Goal: Transaction & Acquisition: Purchase product/service

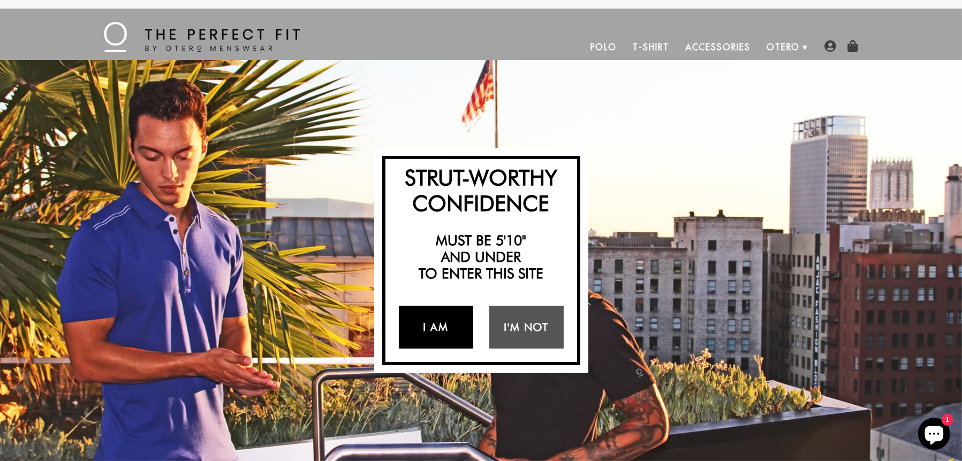
click at [428, 324] on link "I Am" at bounding box center [436, 327] width 74 height 43
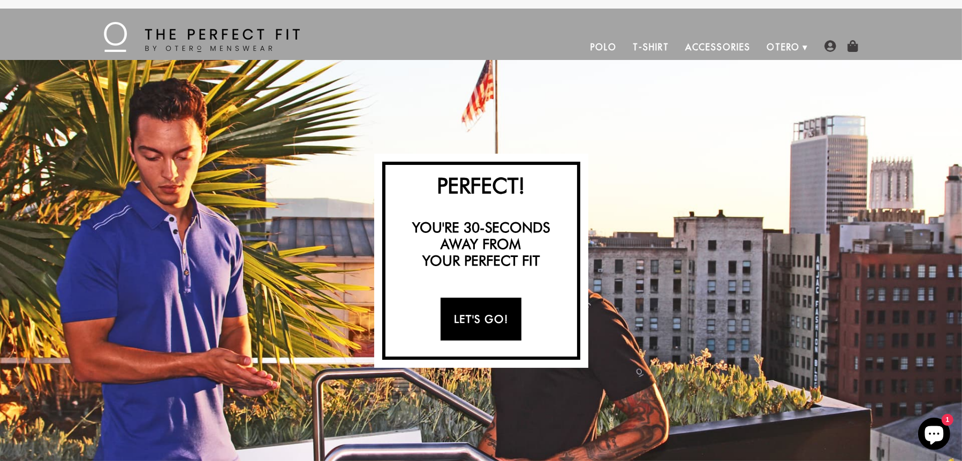
click at [477, 319] on link "Let's Go!" at bounding box center [481, 319] width 81 height 43
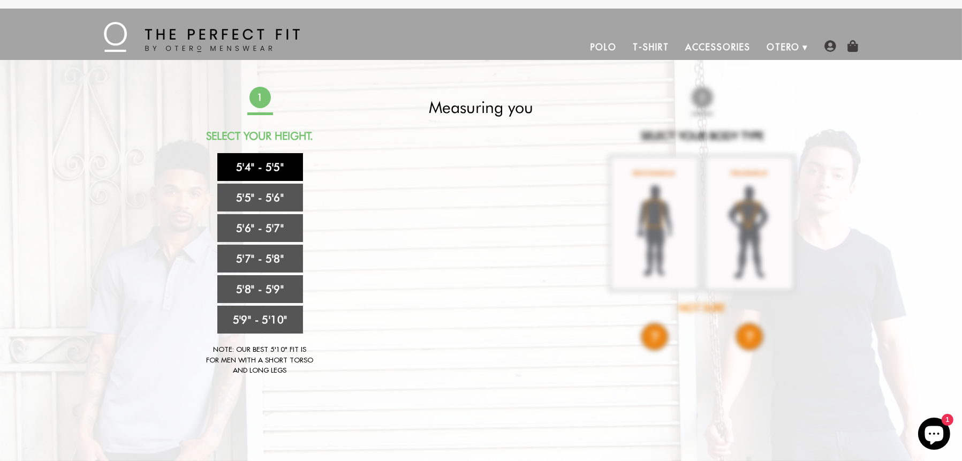
click at [277, 162] on link "5'4" - 5'5"" at bounding box center [260, 167] width 86 height 28
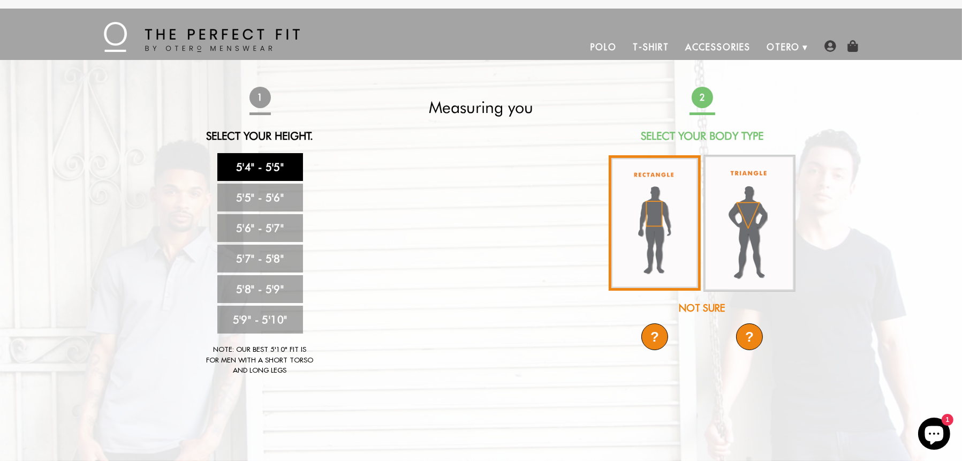
click at [659, 236] on img at bounding box center [655, 222] width 92 height 135
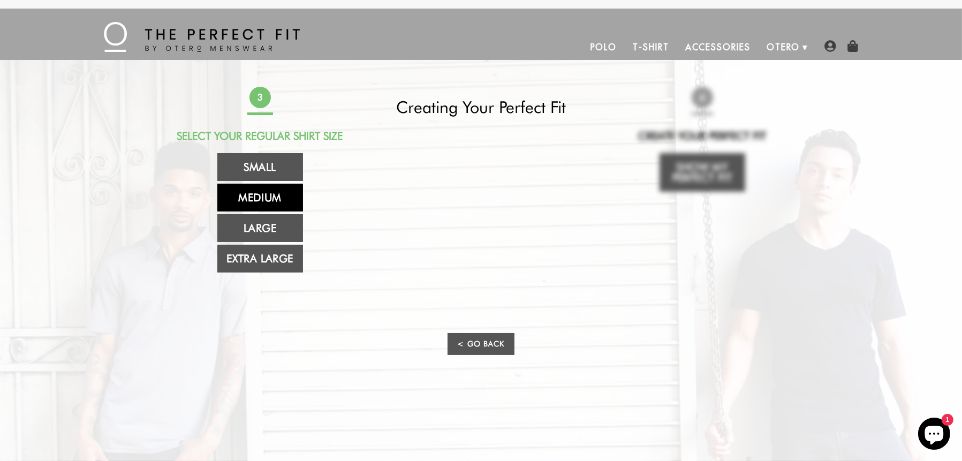
click at [277, 192] on link "Medium" at bounding box center [260, 198] width 86 height 28
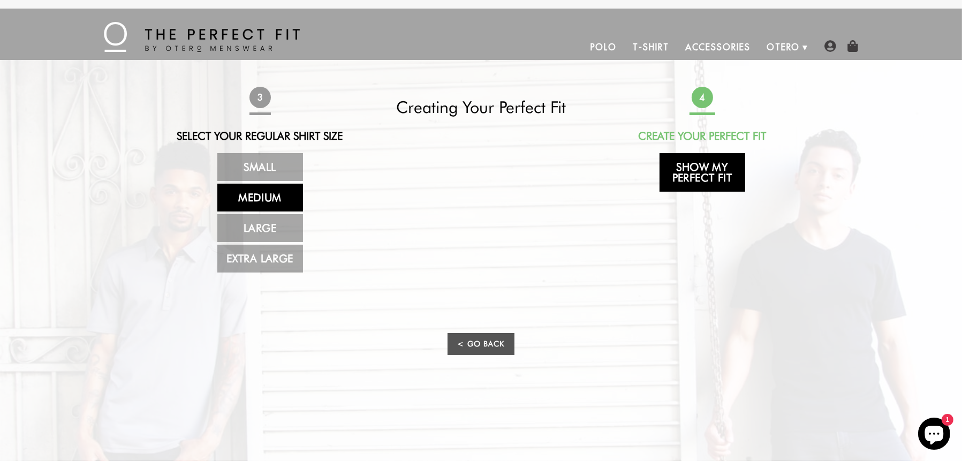
click at [694, 172] on link "Show My Perfect Fit" at bounding box center [703, 172] width 86 height 39
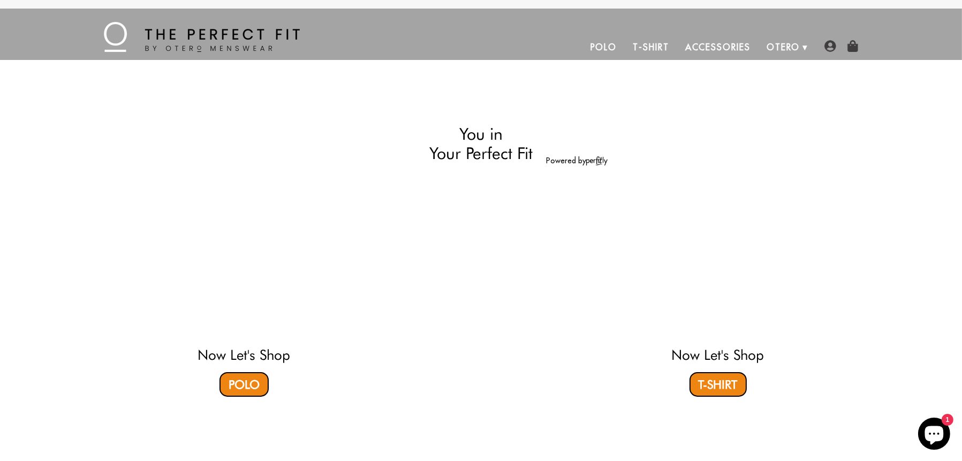
select select "M"
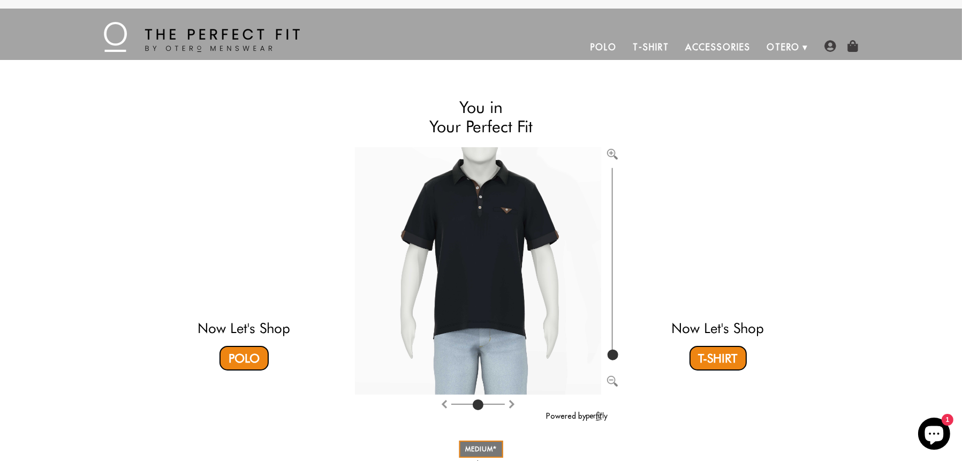
click at [258, 233] on video at bounding box center [244, 231] width 319 height 160
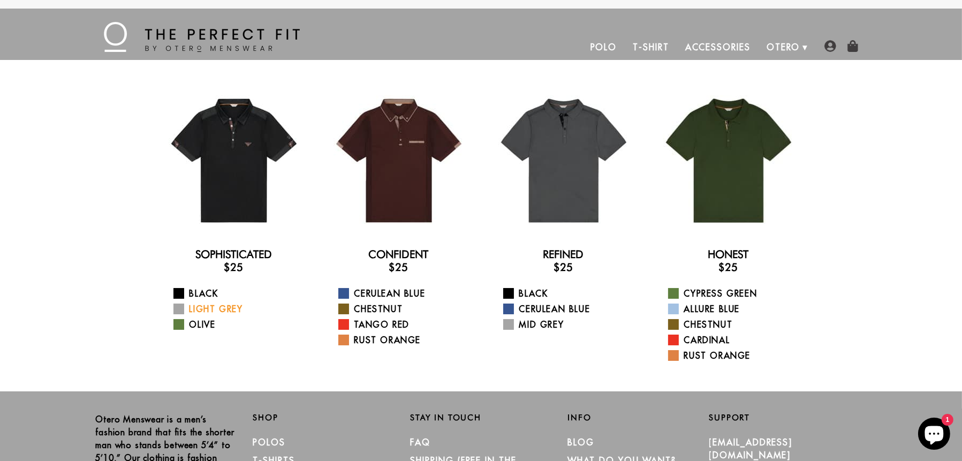
click at [177, 309] on span at bounding box center [178, 309] width 11 height 11
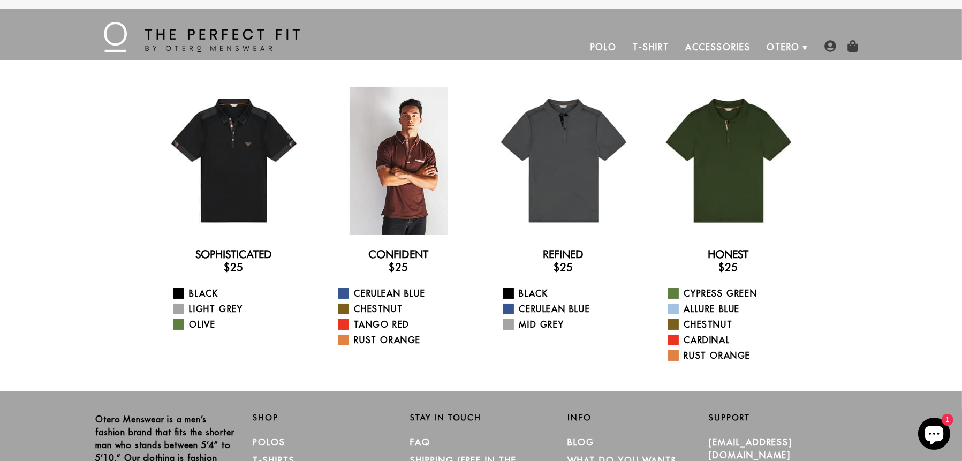
click at [409, 216] on div at bounding box center [399, 161] width 148 height 148
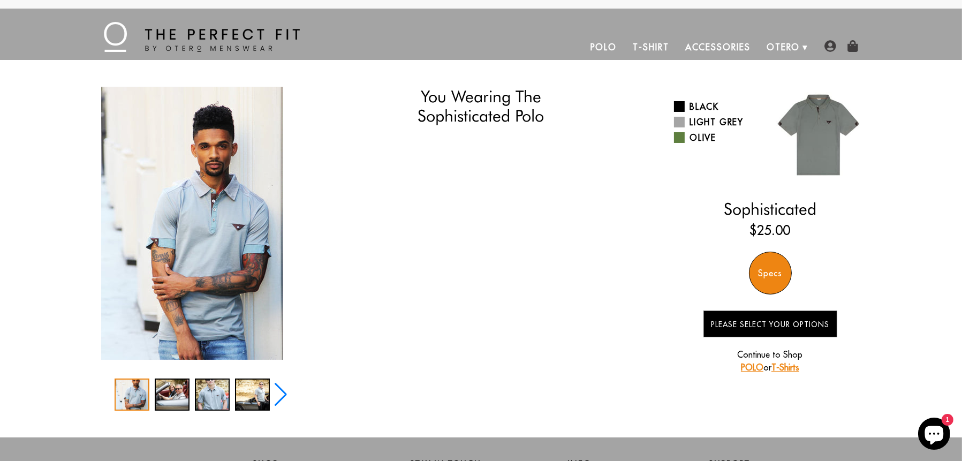
select select "M"
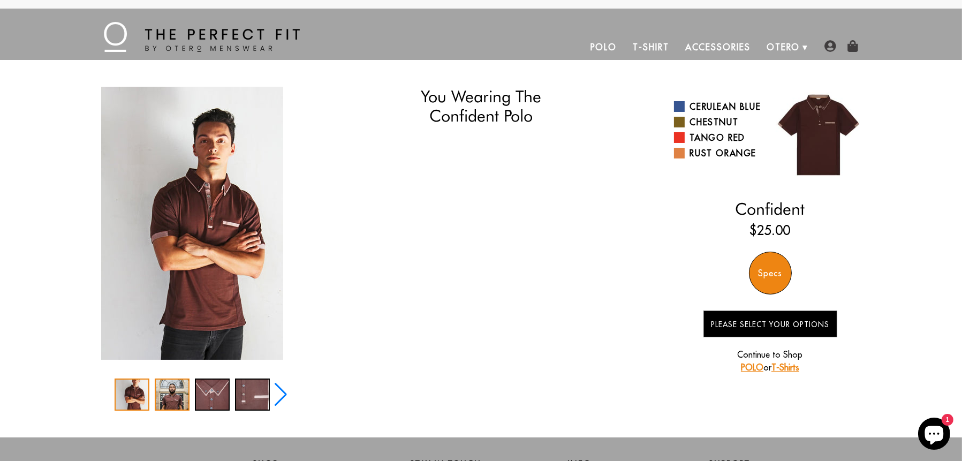
click at [169, 390] on div "2 / 5" at bounding box center [172, 395] width 35 height 32
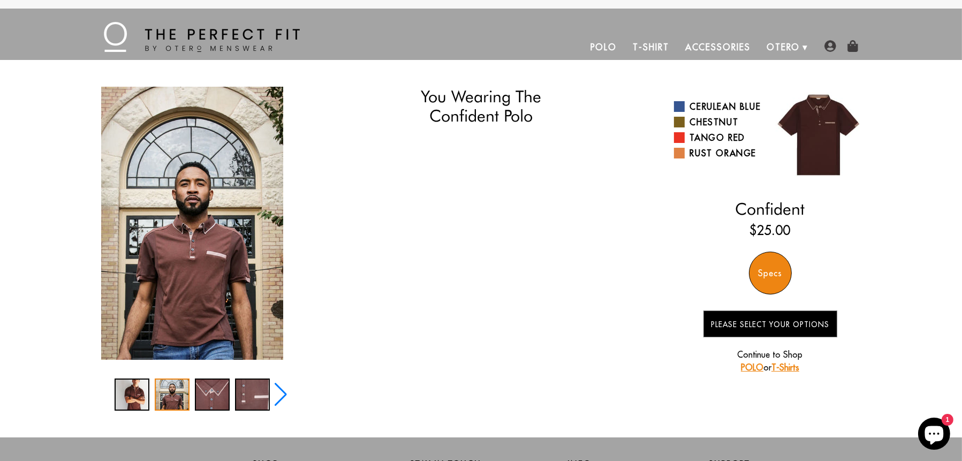
select select "M"
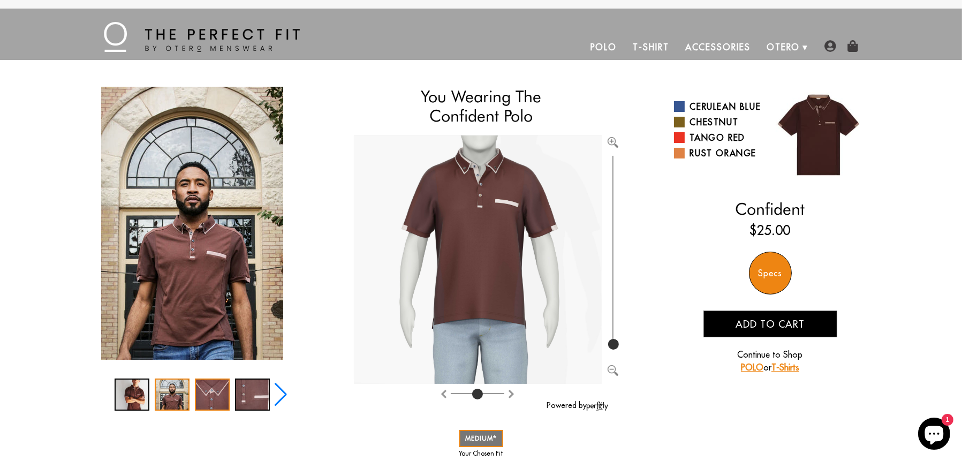
click at [211, 391] on div "3 / 5" at bounding box center [212, 395] width 35 height 32
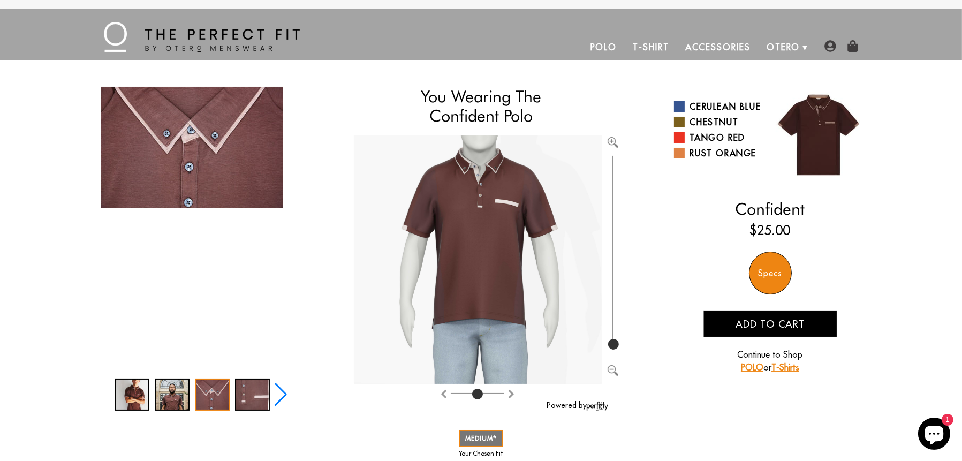
click at [714, 48] on link "Accessories" at bounding box center [717, 47] width 81 height 26
